Goal: Task Accomplishment & Management: Manage account settings

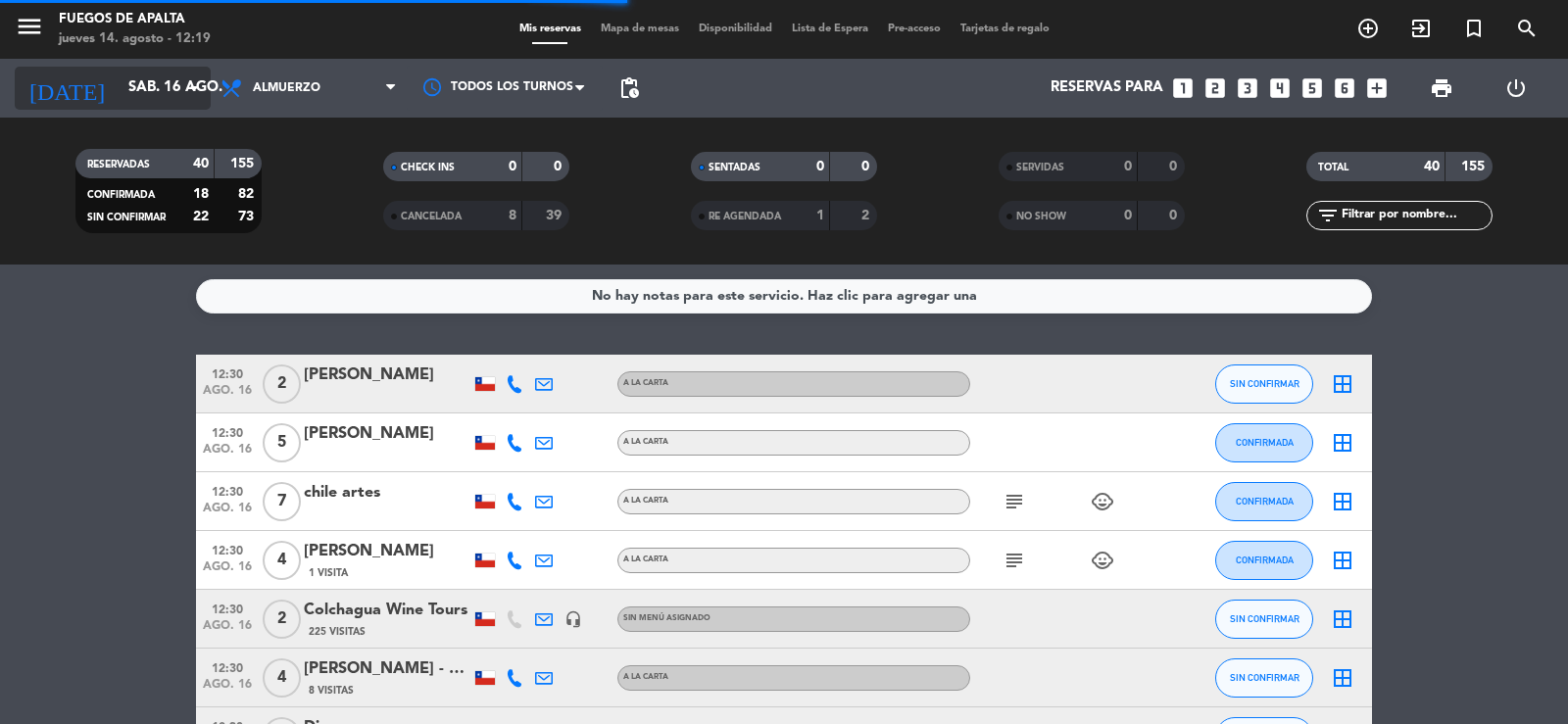
click at [119, 81] on input "sáb. 16 ago." at bounding box center [213, 88] width 189 height 38
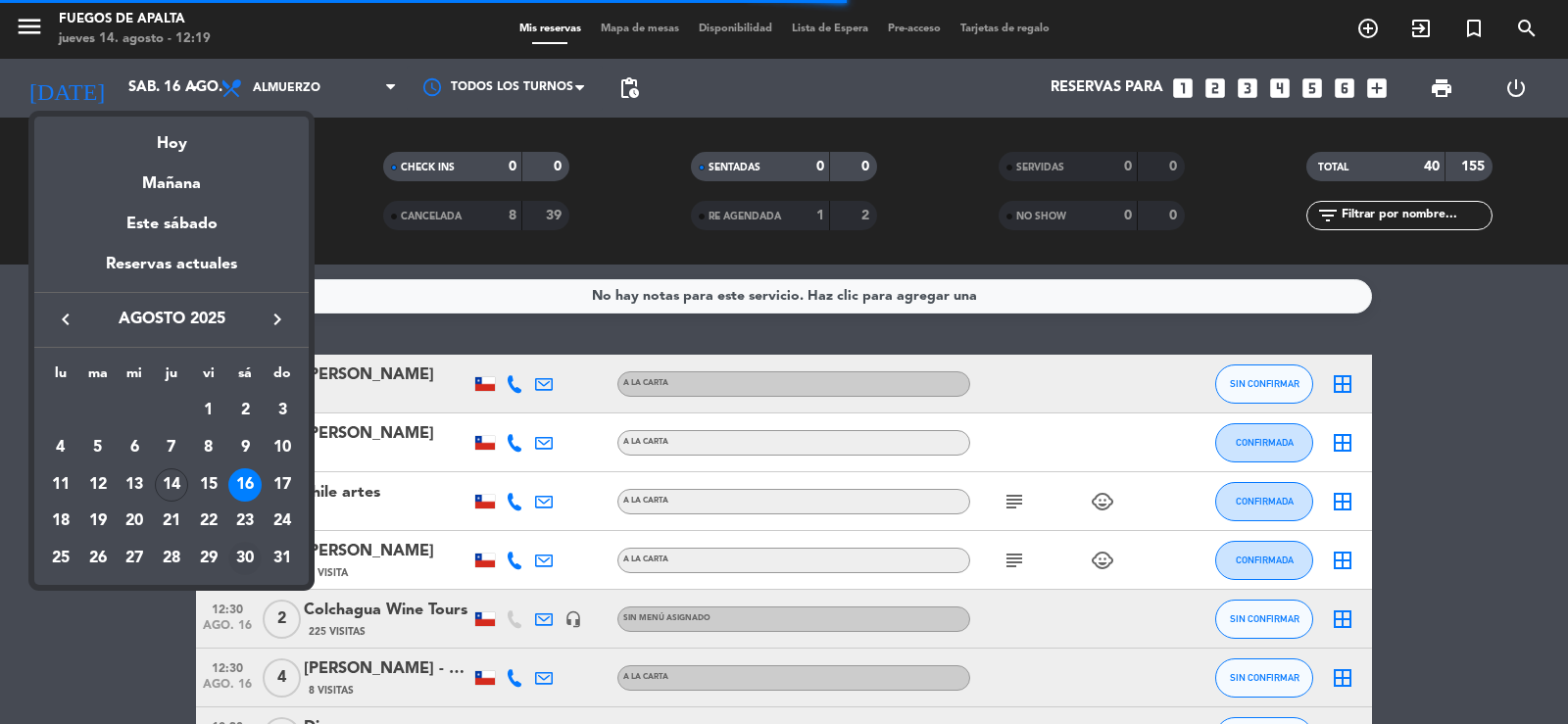
click at [242, 556] on div "30" at bounding box center [245, 559] width 34 height 34
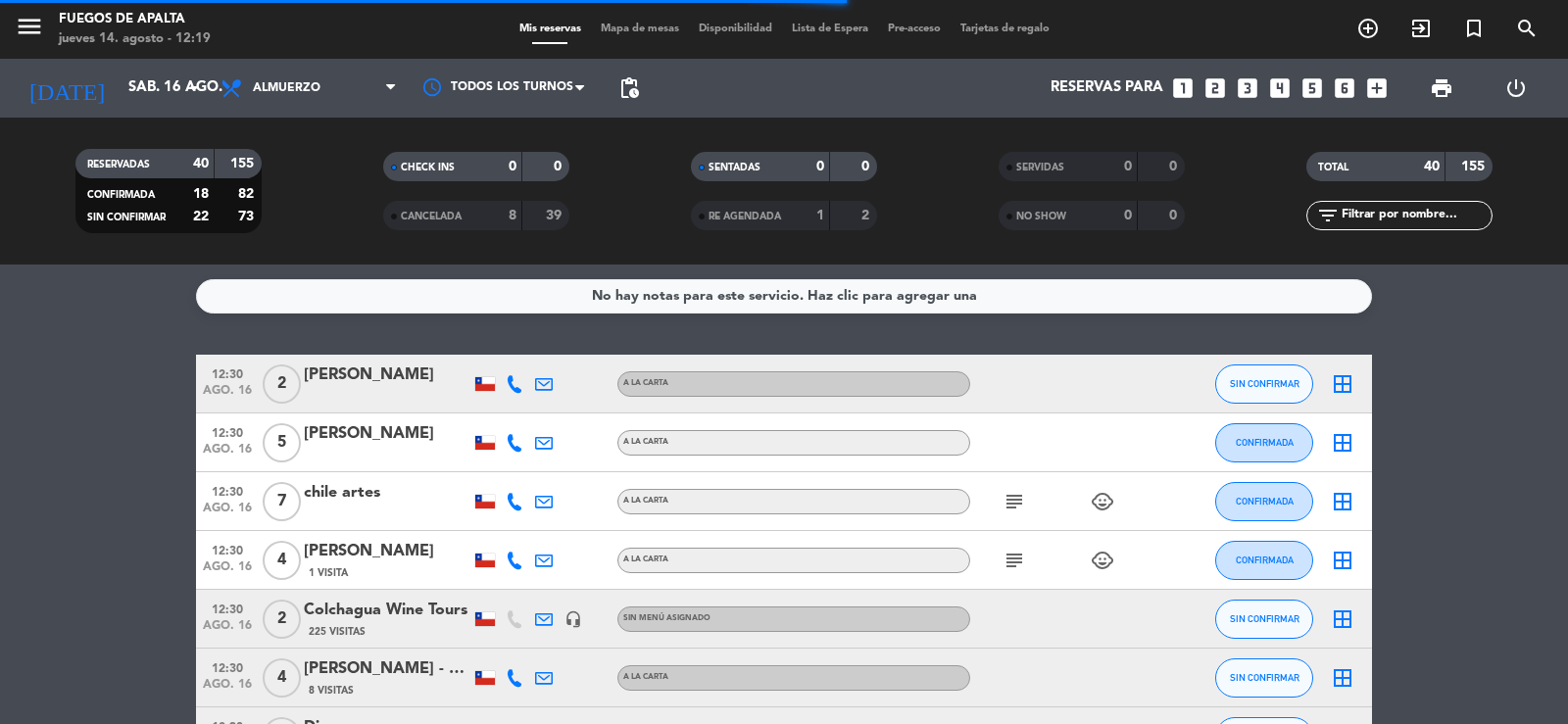
type input "sáb. 30 ago."
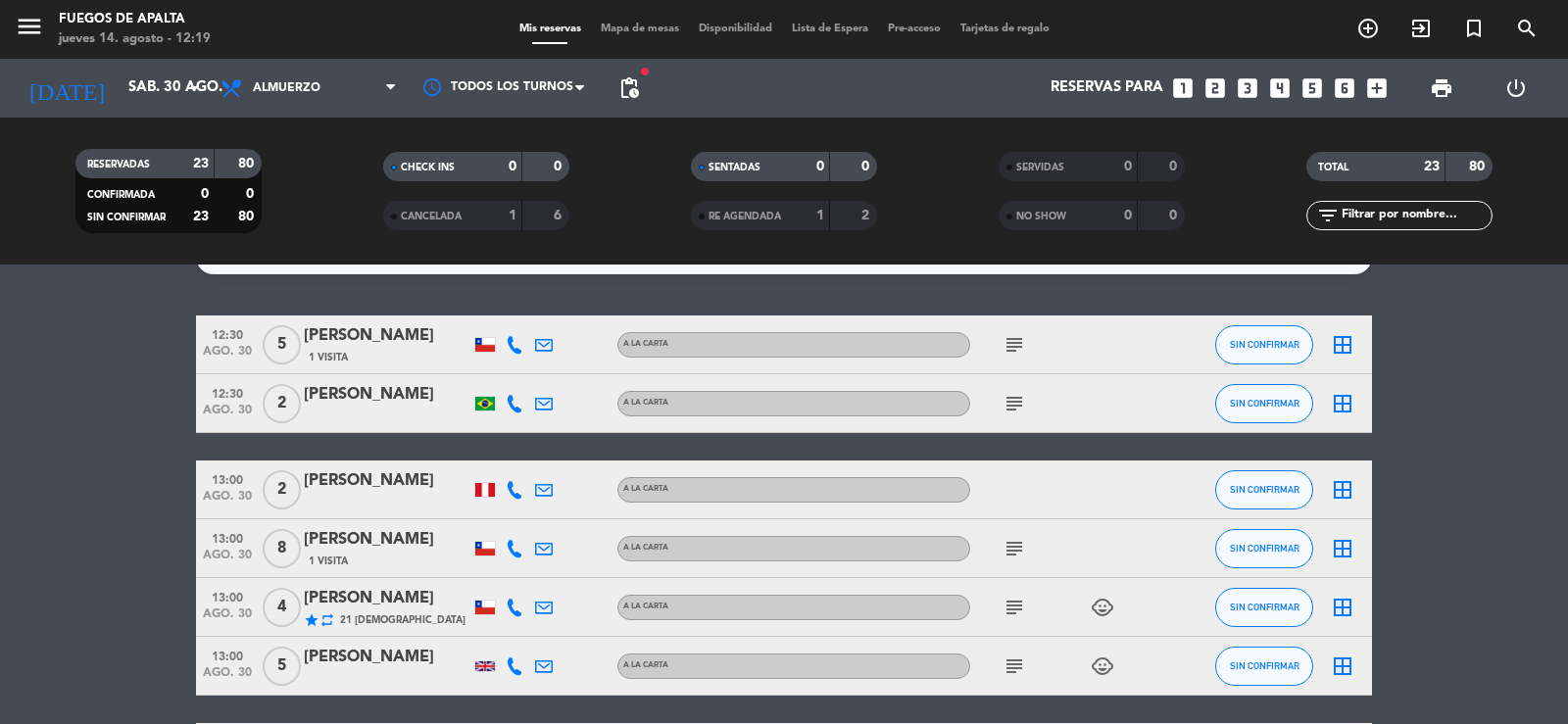
scroll to position [157, 0]
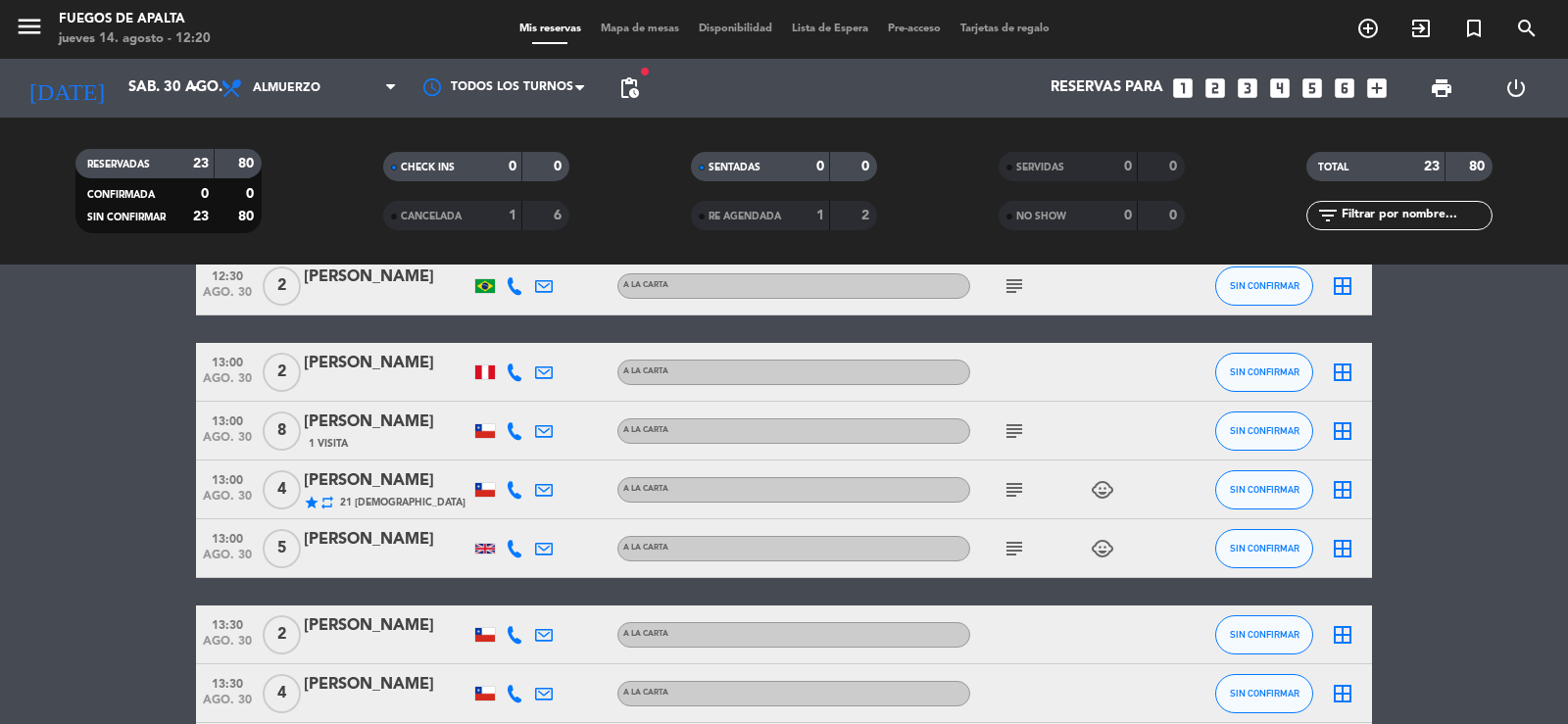
click at [1002, 434] on icon "subject" at bounding box center [1014, 431] width 24 height 24
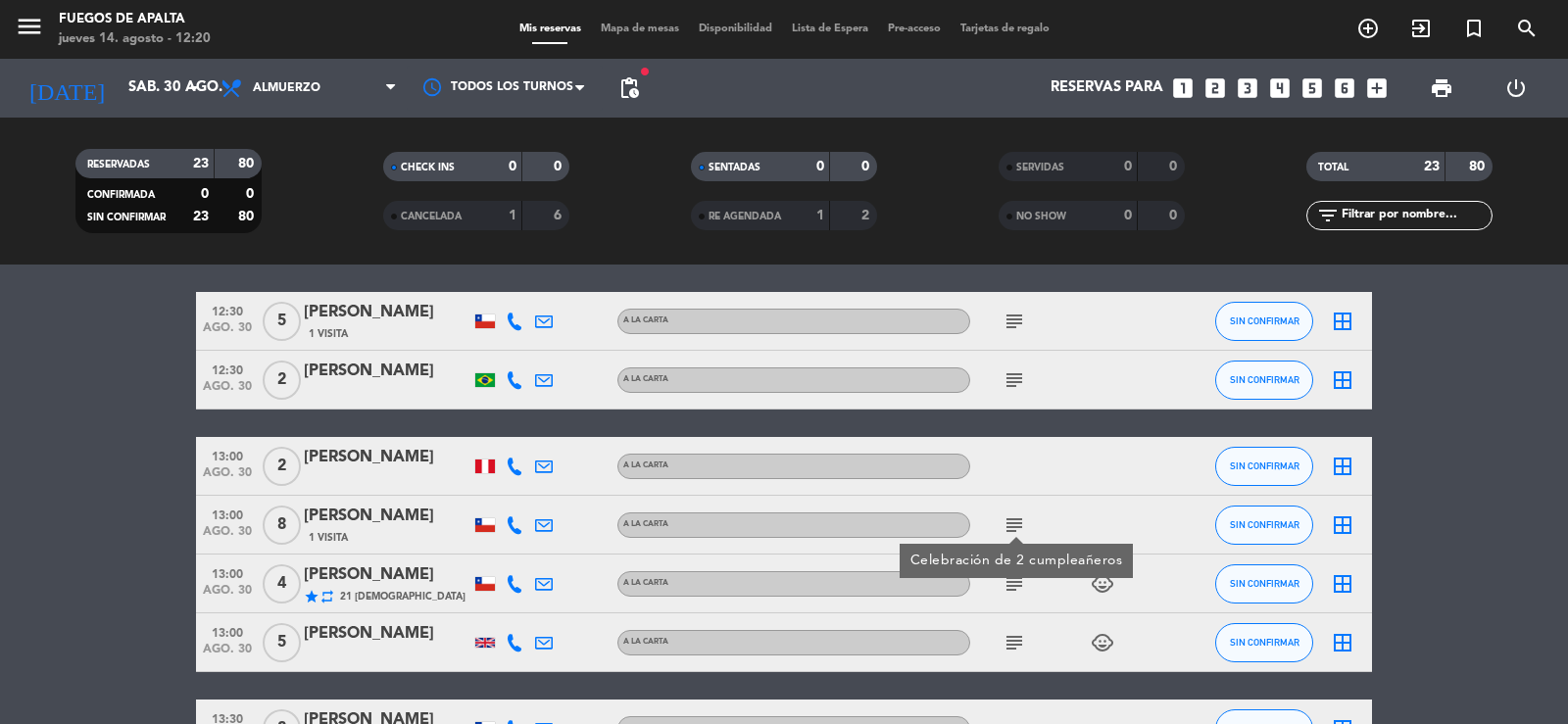
scroll to position [0, 0]
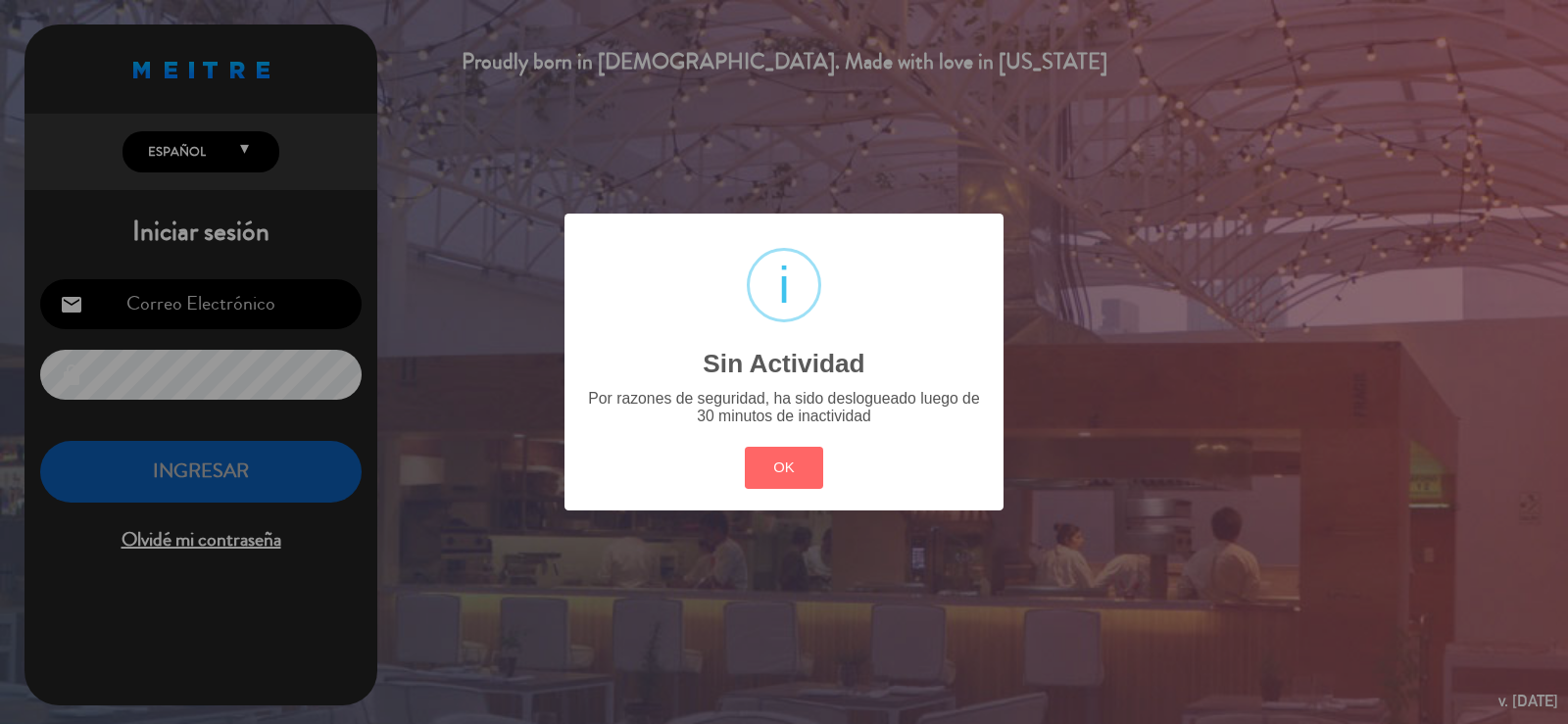
type input "[EMAIL_ADDRESS][DOMAIN_NAME]"
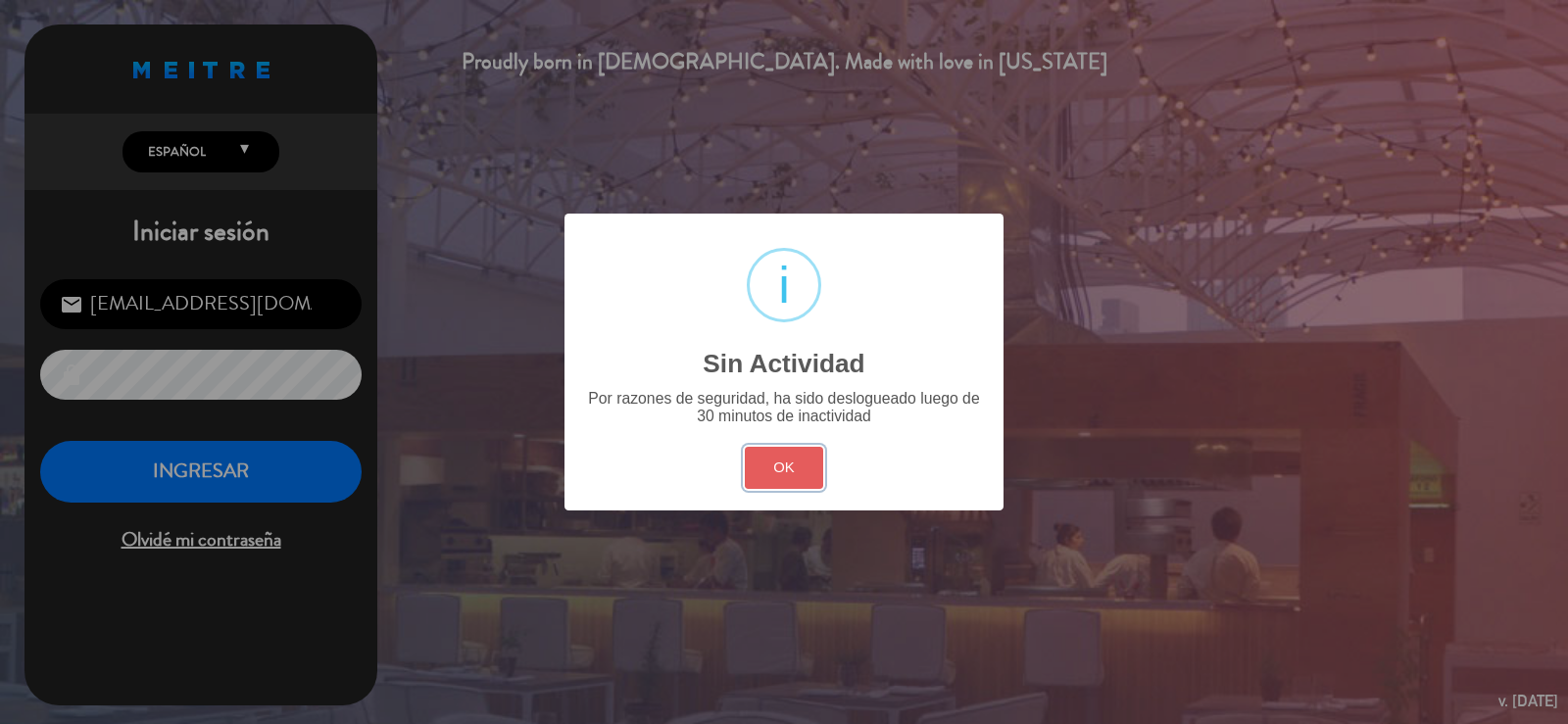
click at [796, 485] on button "OK" at bounding box center [784, 468] width 79 height 43
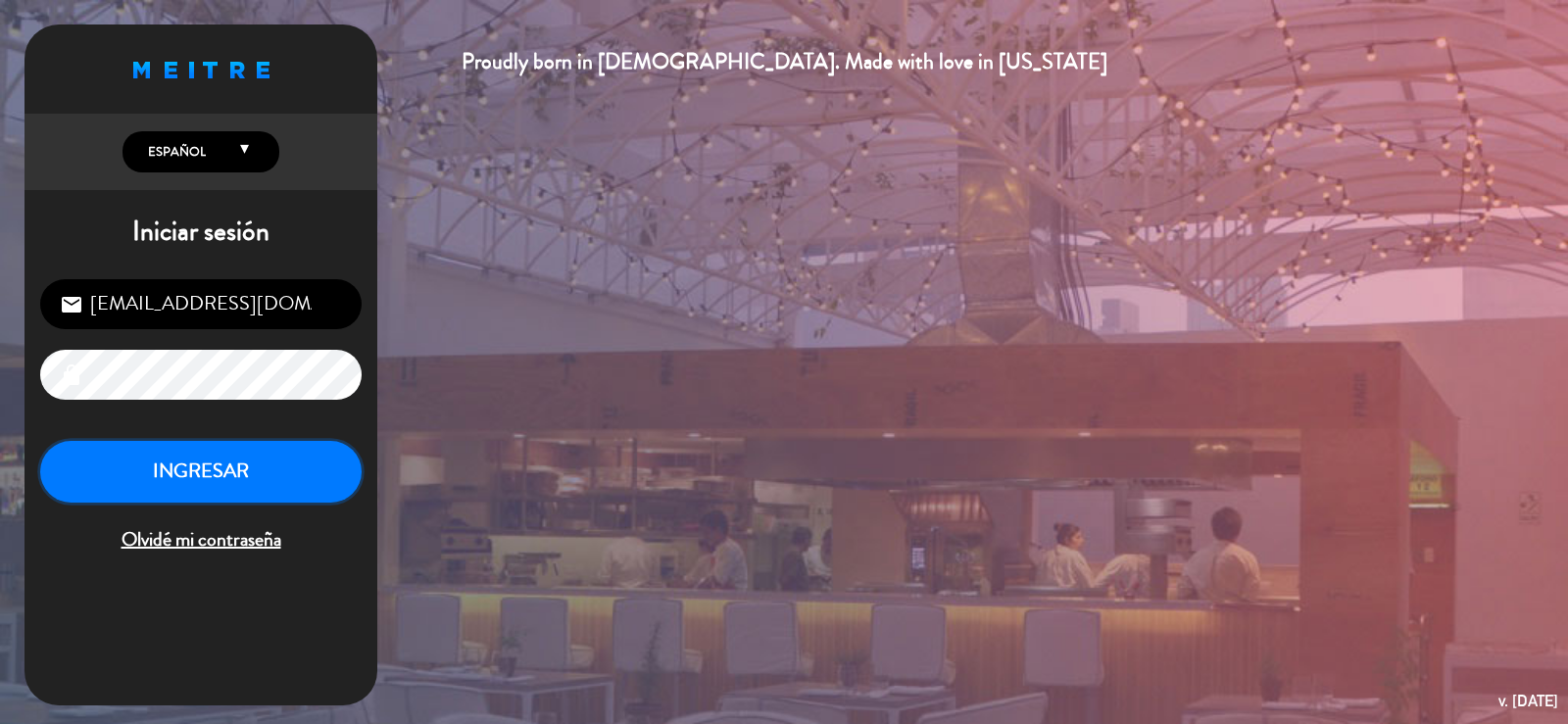
click at [171, 486] on button "INGRESAR" at bounding box center [201, 472] width 321 height 61
